Goal: Complete application form

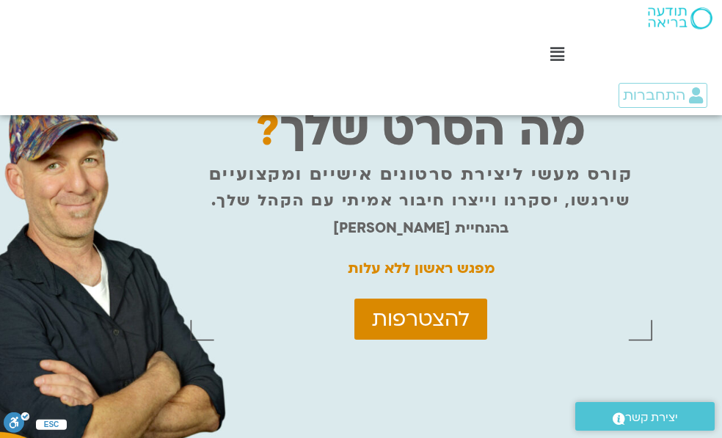
scroll to position [147, 0]
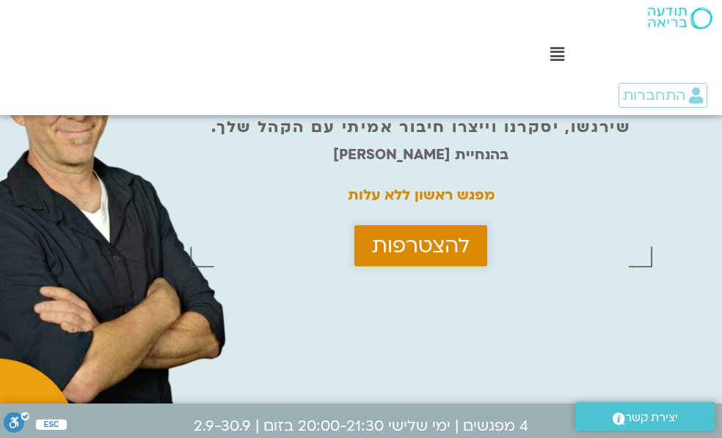
click at [427, 239] on span "להצטרפות" at bounding box center [421, 245] width 98 height 23
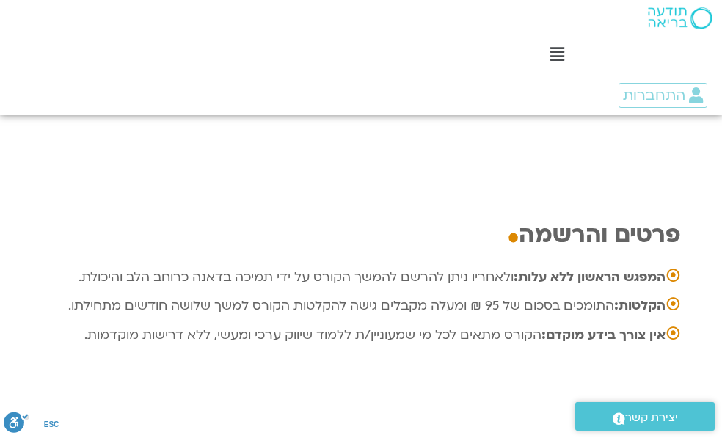
scroll to position [4769, 0]
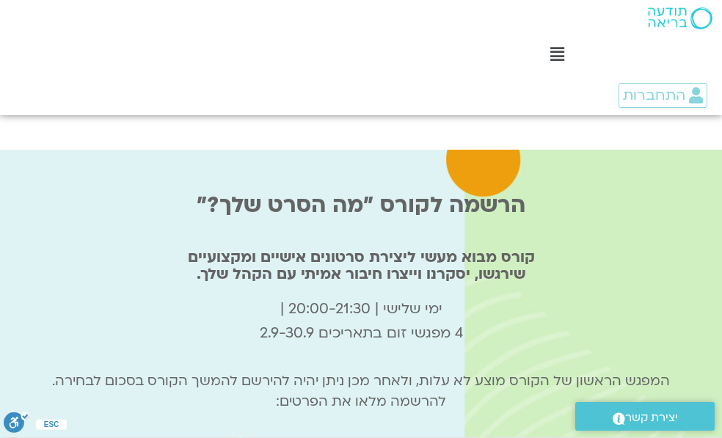
type input "רחלי"
type input "racheli417@gmail.com"
type input "0542001066"
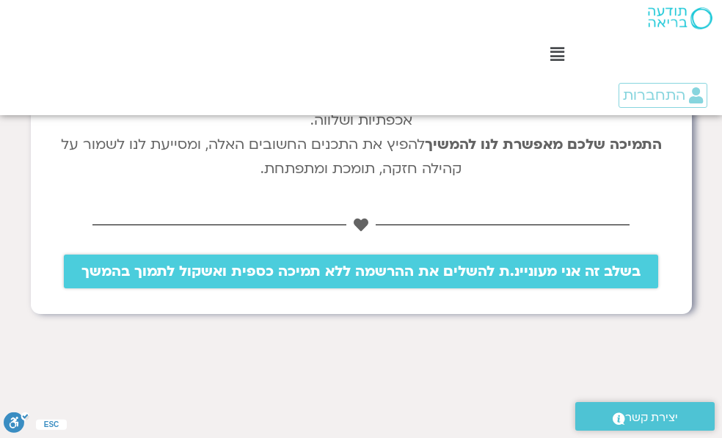
scroll to position [514, 0]
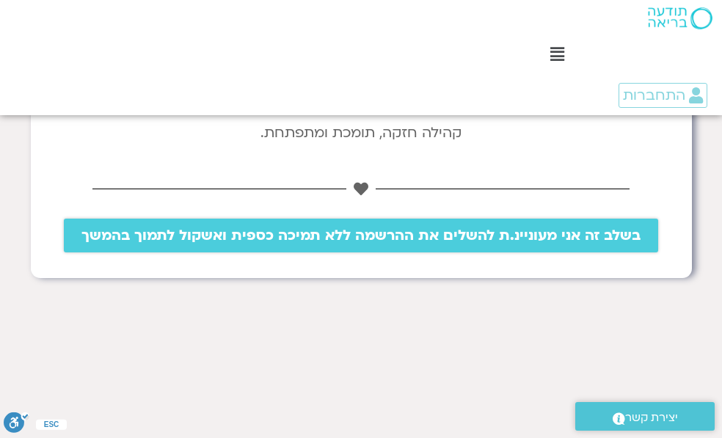
click at [421, 241] on span "בשלב זה אני מעוניינ.ת להשלים את ההרשמה ללא תמיכה כספית ואשקול לתמוך בהמשך" at bounding box center [360, 235] width 559 height 16
